Goal: Task Accomplishment & Management: Use online tool/utility

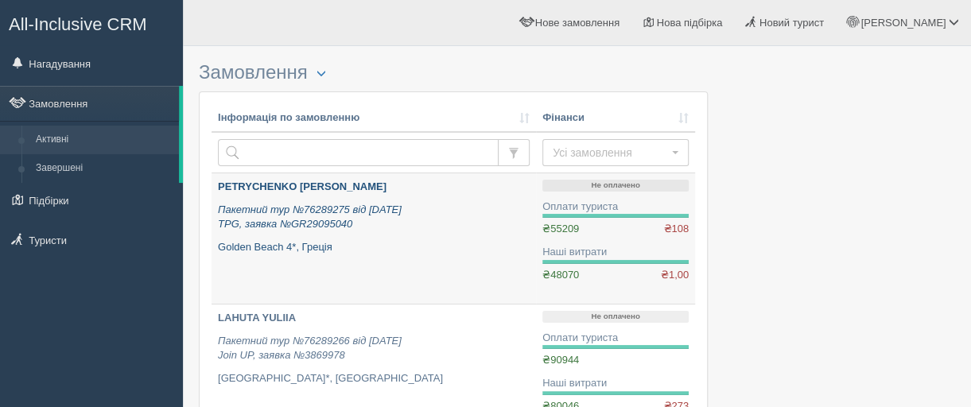
click at [245, 184] on b "PETRYCHENKO [PERSON_NAME]" at bounding box center [302, 187] width 169 height 12
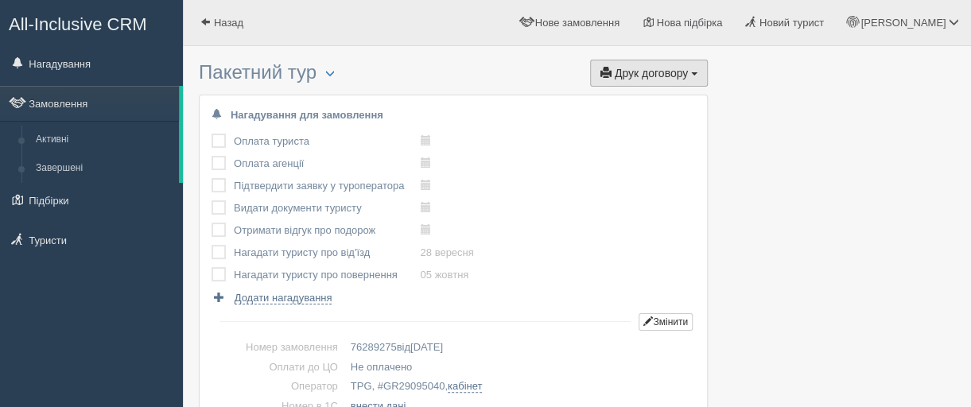
click at [659, 74] on span "Друк договору" at bounding box center [651, 73] width 73 height 13
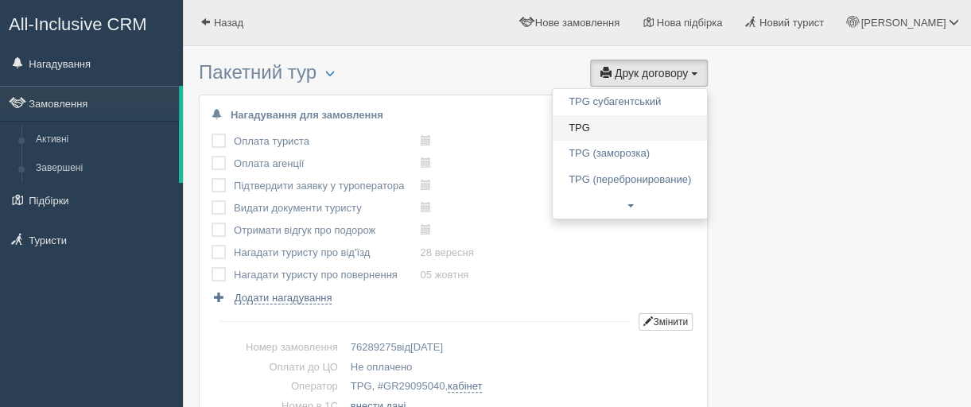
click at [602, 124] on link "TPG" at bounding box center [630, 128] width 154 height 26
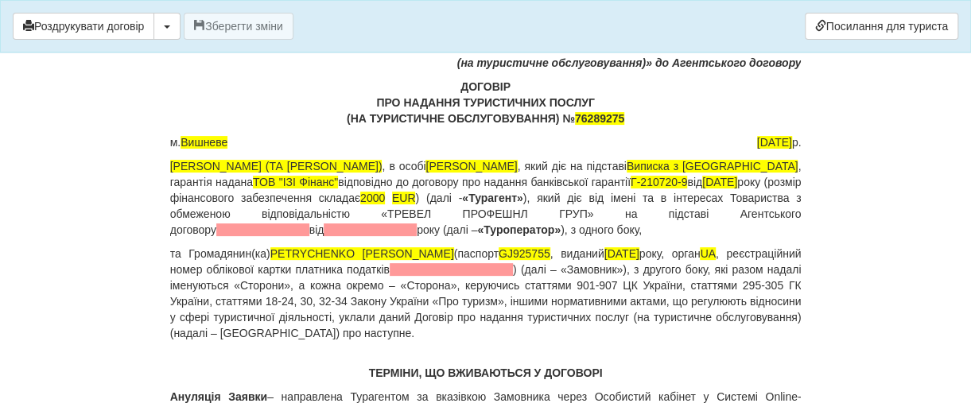
scroll to position [159, 0]
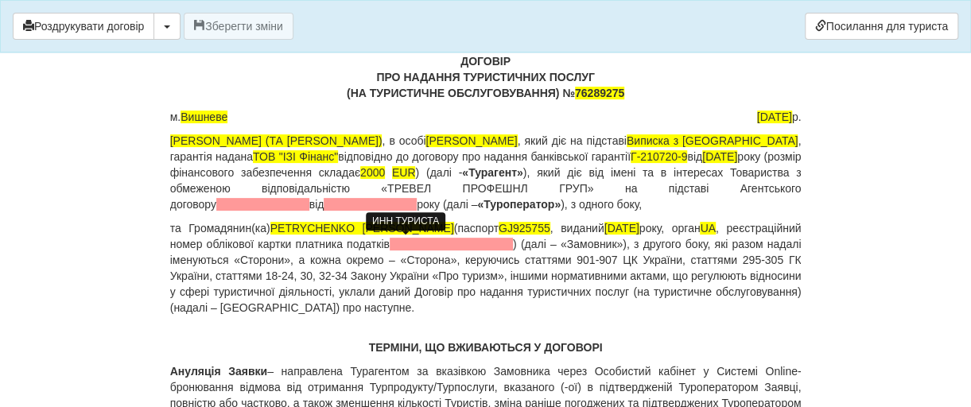
click at [390, 244] on span at bounding box center [451, 244] width 123 height 13
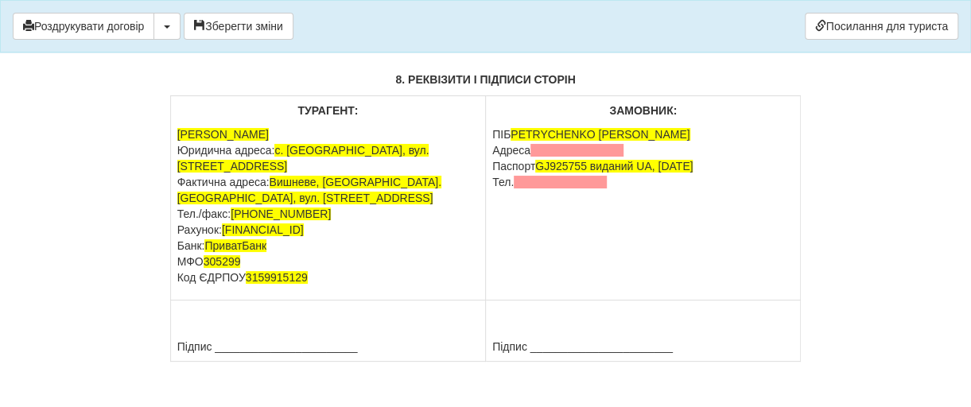
scroll to position [11537, 0]
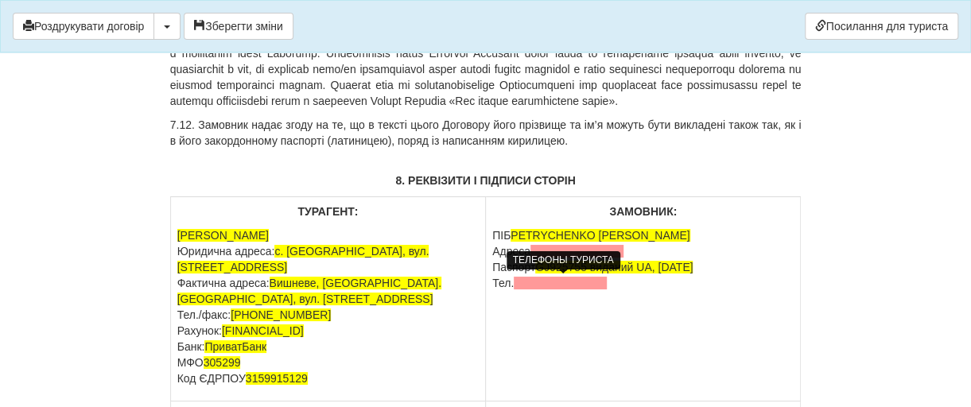
click at [530, 286] on span at bounding box center [560, 283] width 93 height 13
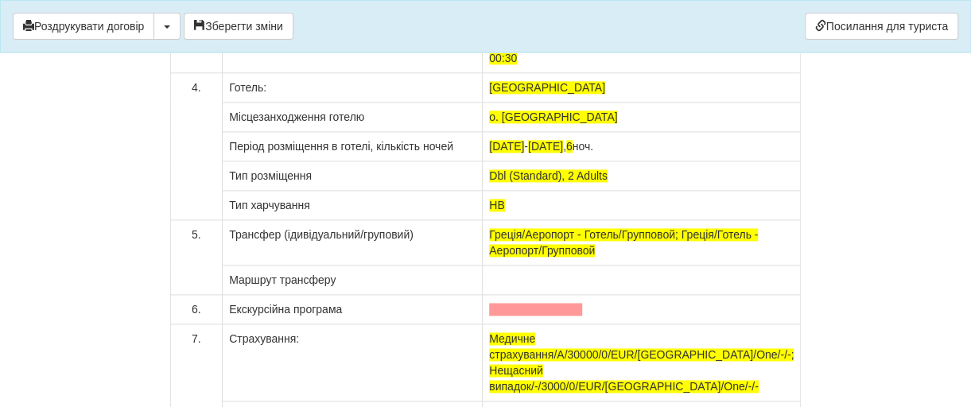
scroll to position [12651, 0]
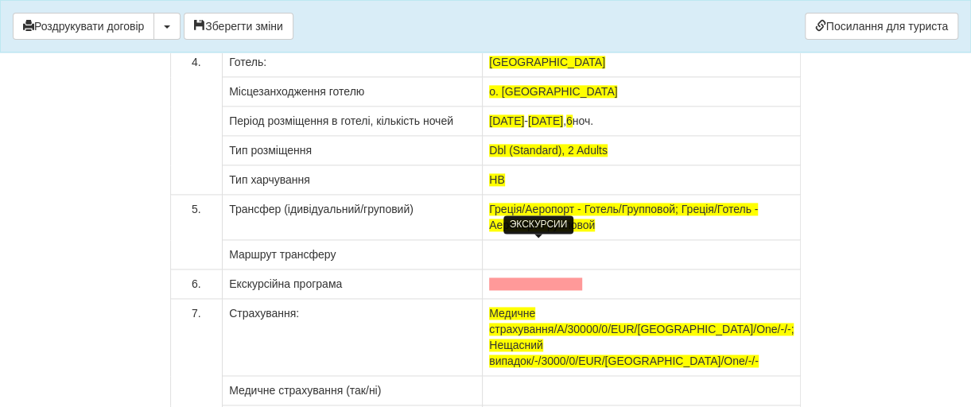
click at [503, 278] on span at bounding box center [535, 284] width 93 height 13
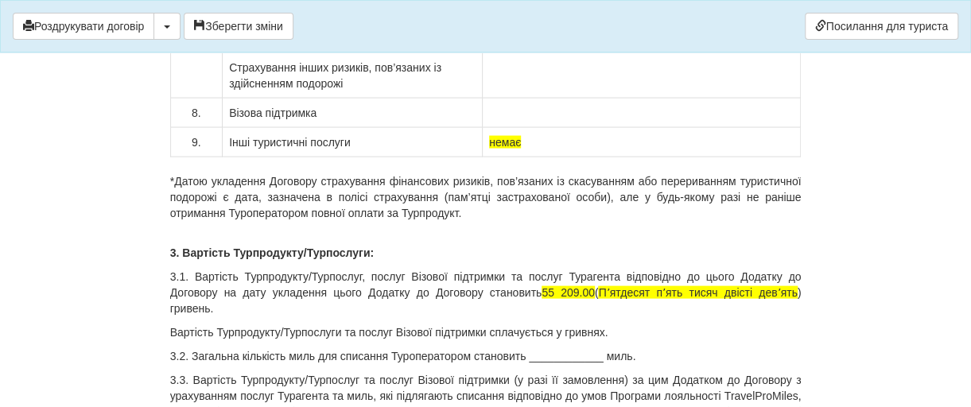
scroll to position [13128, 0]
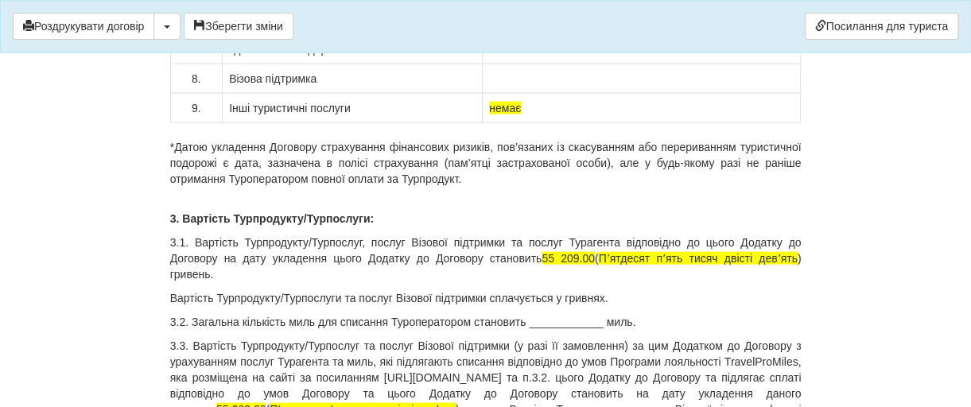
click at [567, 314] on p "3.2. Загальна кількість миль для списання Туроператором становить ____________ …" at bounding box center [486, 322] width 632 height 16
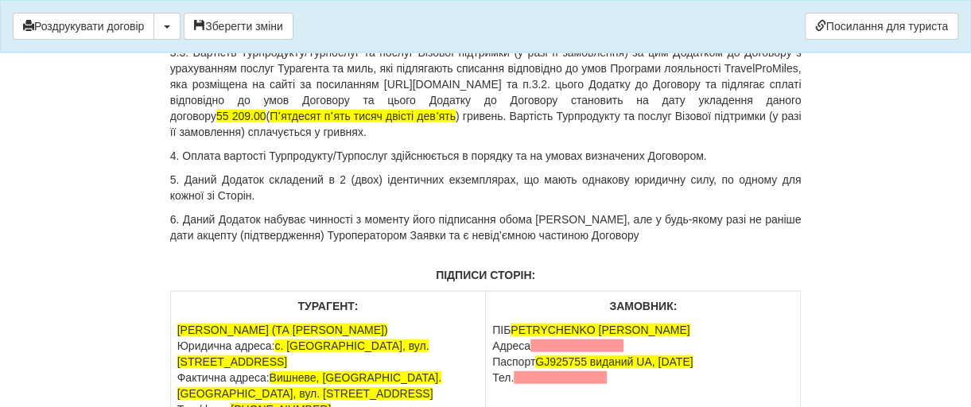
scroll to position [13447, 0]
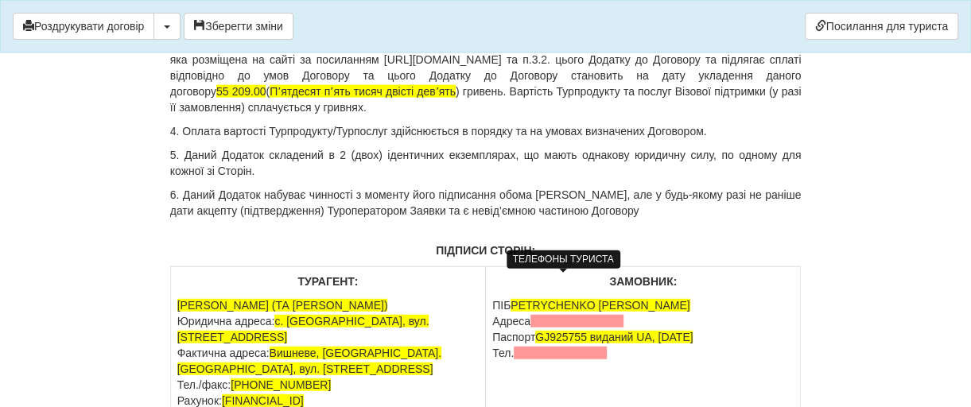
click at [541, 347] on span at bounding box center [560, 353] width 93 height 13
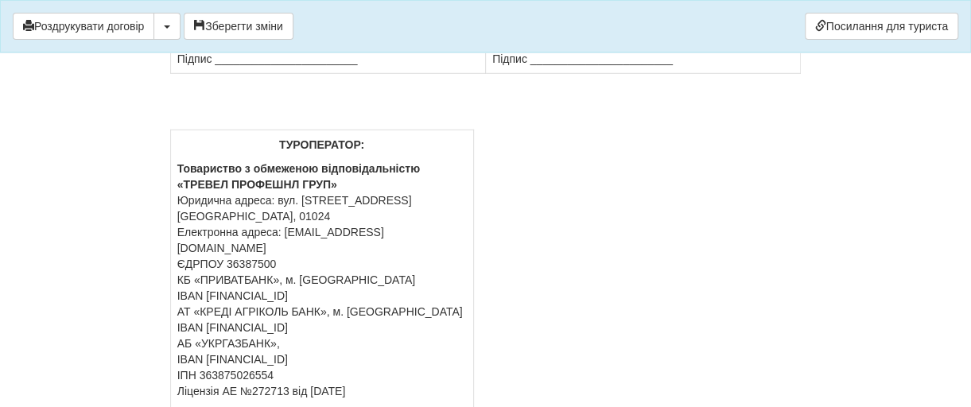
scroll to position [13969, 0]
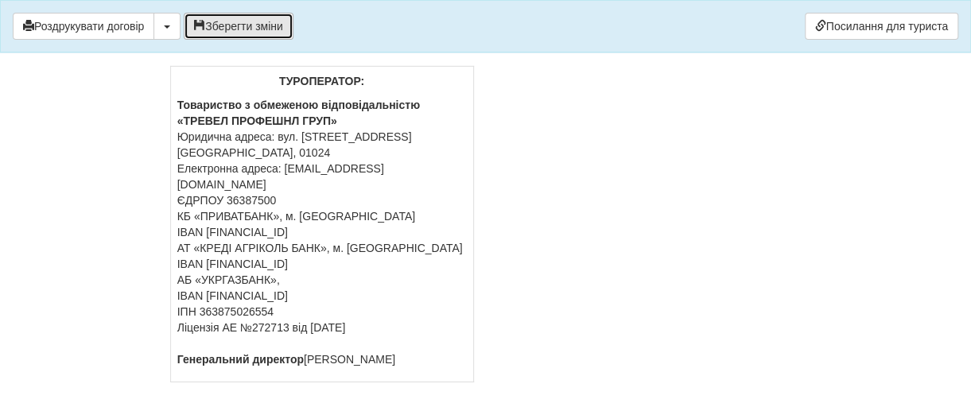
click at [260, 26] on button "Зберегти зміни" at bounding box center [239, 26] width 110 height 27
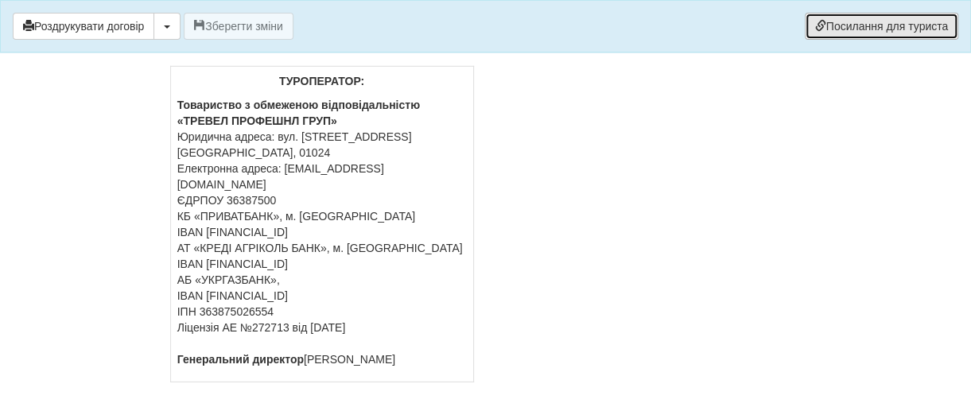
click at [874, 22] on link "Посилання для туриста" at bounding box center [882, 26] width 154 height 27
